Goal: Task Accomplishment & Management: Manage account settings

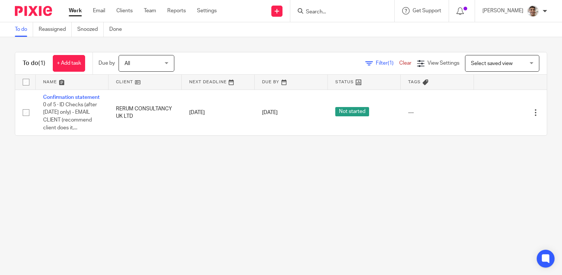
click at [179, 191] on main "To do Reassigned Snoozed Done To do (1) + Add task Due by All All Today Tomorro…" at bounding box center [281, 137] width 562 height 275
click at [201, 181] on main "To do Reassigned Snoozed Done To do (1) + Add task Due by All All Today Tomorro…" at bounding box center [281, 137] width 562 height 275
click at [174, 184] on main "To do Reassigned Snoozed Done To do (1) + Add task Due by All All Today Tomorro…" at bounding box center [281, 137] width 562 height 275
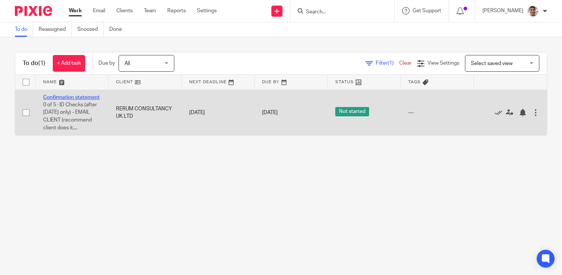
click at [80, 97] on link "Confirmation statement" at bounding box center [71, 97] width 56 height 5
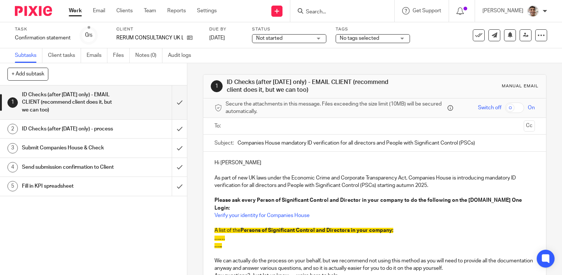
click at [299, 47] on div "Task Confirmation statement Save Confirmation statement 0 /5 Client RERUM CONSU…" at bounding box center [281, 35] width 562 height 26
click at [292, 52] on div "Subtasks Client tasks Emails Files Notes (0) Audit logs" at bounding box center [281, 55] width 562 height 15
click at [305, 52] on div "Subtasks Client tasks Emails Files Notes (0) Audit logs" at bounding box center [281, 55] width 562 height 15
click at [192, 54] on link "Audit logs" at bounding box center [182, 55] width 29 height 14
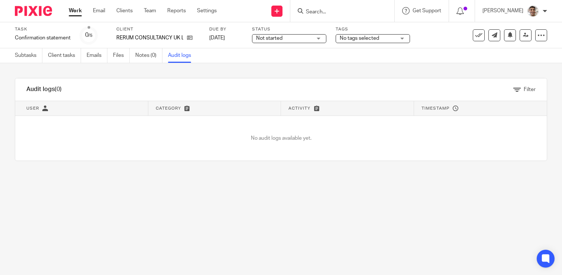
click at [27, 56] on link "Subtasks" at bounding box center [29, 55] width 28 height 14
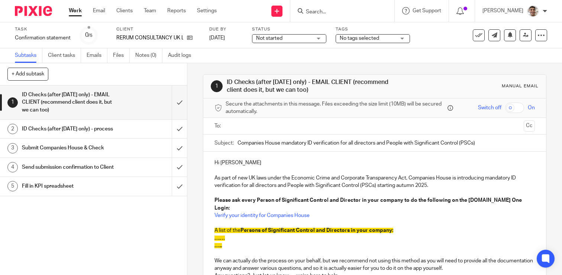
click at [258, 70] on div "1 ID Checks (after Nov25 only) - EMAIL CLIENT (recommend client does it, but we…" at bounding box center [374, 218] width 343 height 311
click at [285, 66] on div "1 ID Checks (after Nov25 only) - EMAIL CLIENT (recommend client does it, but we…" at bounding box center [374, 218] width 343 height 311
click at [270, 66] on div "1 ID Checks (after Nov25 only) - EMAIL CLIENT (recommend client does it, but we…" at bounding box center [374, 218] width 343 height 311
click at [284, 66] on div "1 ID Checks (after Nov25 only) - EMAIL CLIENT (recommend client does it, but we…" at bounding box center [374, 218] width 343 height 311
click at [268, 66] on div "1 ID Checks (after Nov25 only) - EMAIL CLIENT (recommend client does it, but we…" at bounding box center [374, 218] width 343 height 311
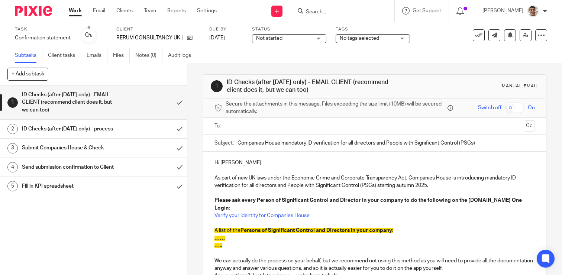
click at [281, 66] on div "1 ID Checks (after Nov25 only) - EMAIL CLIENT (recommend client does it, but we…" at bounding box center [374, 218] width 343 height 311
click at [288, 66] on div "1 ID Checks (after Nov25 only) - EMAIL CLIENT (recommend client does it, but we…" at bounding box center [374, 218] width 343 height 311
click at [278, 66] on div "1 ID Checks (after Nov25 only) - EMAIL CLIENT (recommend client does it, but we…" at bounding box center [374, 218] width 343 height 311
click at [287, 66] on div "1 ID Checks (after Nov25 only) - EMAIL CLIENT (recommend client does it, but we…" at bounding box center [374, 218] width 343 height 311
click at [279, 66] on div "1 ID Checks (after Nov25 only) - EMAIL CLIENT (recommend client does it, but we…" at bounding box center [374, 218] width 343 height 311
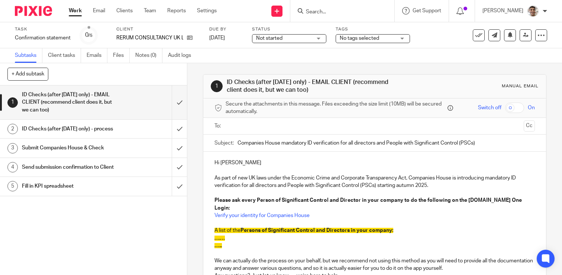
click at [282, 66] on div "1 ID Checks (after Nov25 only) - EMAIL CLIENT (recommend client does it, but we…" at bounding box center [374, 218] width 343 height 311
click at [274, 66] on div "1 ID Checks (after Nov25 only) - EMAIL CLIENT (recommend client does it, but we…" at bounding box center [374, 218] width 343 height 311
click at [280, 66] on div "1 ID Checks (after Nov25 only) - EMAIL CLIENT (recommend client does it, but we…" at bounding box center [374, 218] width 343 height 311
click at [283, 66] on div "1 ID Checks (after Nov25 only) - EMAIL CLIENT (recommend client does it, but we…" at bounding box center [374, 218] width 343 height 311
click at [478, 34] on icon at bounding box center [478, 35] width 7 height 7
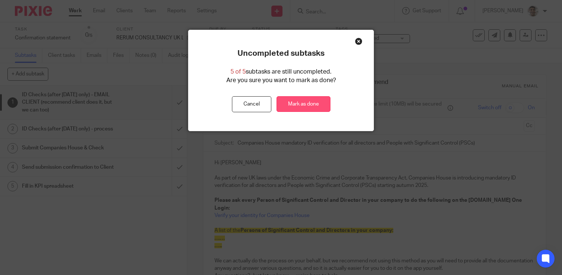
click at [300, 108] on link "Mark as done" at bounding box center [304, 104] width 54 height 16
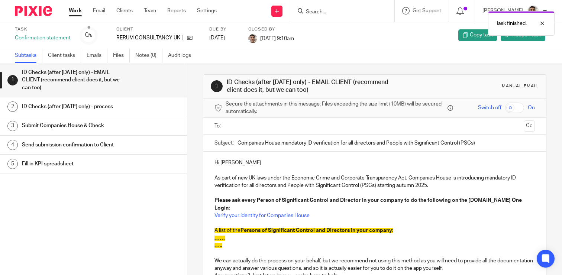
click at [72, 10] on link "Work" at bounding box center [75, 10] width 13 height 7
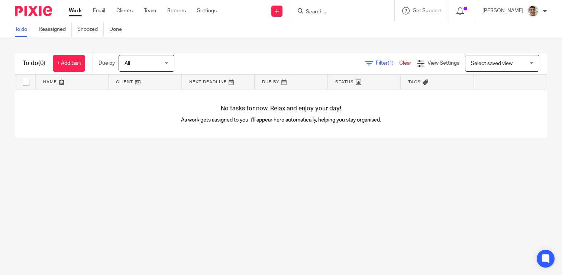
click at [334, 15] on form at bounding box center [344, 10] width 79 height 9
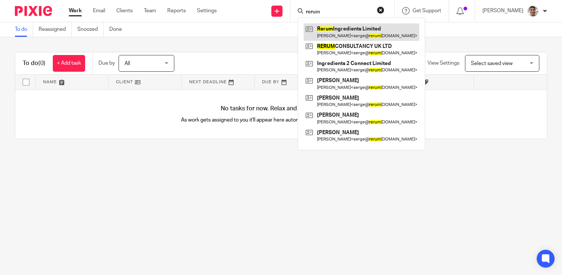
type input "rerum"
click at [339, 29] on link at bounding box center [362, 31] width 116 height 17
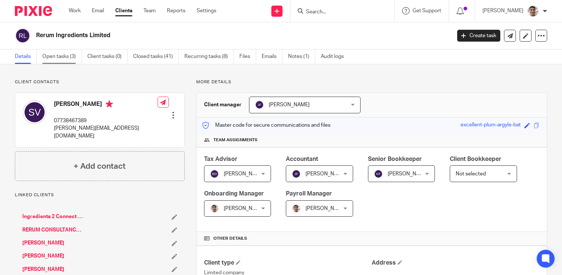
click at [66, 61] on link "Open tasks (3)" at bounding box center [61, 56] width 39 height 14
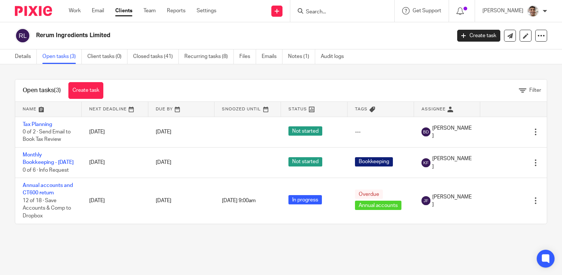
click at [264, 74] on div "Open tasks (3) Create task Filter Name Next Deadline Due By Snoozed Until Statu…" at bounding box center [281, 151] width 562 height 175
click at [279, 73] on div "Open tasks (3) Create task Filter Name Next Deadline Due By Snoozed Until Statu…" at bounding box center [281, 151] width 562 height 175
click at [271, 73] on div "Open tasks (3) Create task Filter Name Next Deadline Due By Snoozed Until Statu…" at bounding box center [281, 151] width 562 height 175
click at [211, 50] on link "Recurring tasks (8)" at bounding box center [208, 56] width 49 height 14
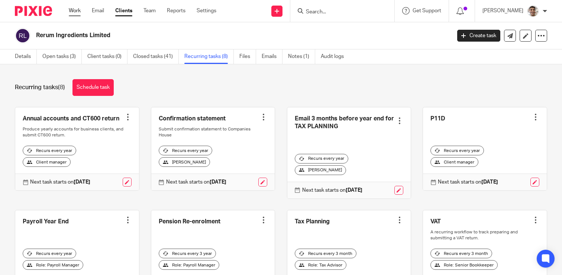
click at [77, 13] on link "Work" at bounding box center [75, 10] width 12 height 7
